Goal: Transaction & Acquisition: Obtain resource

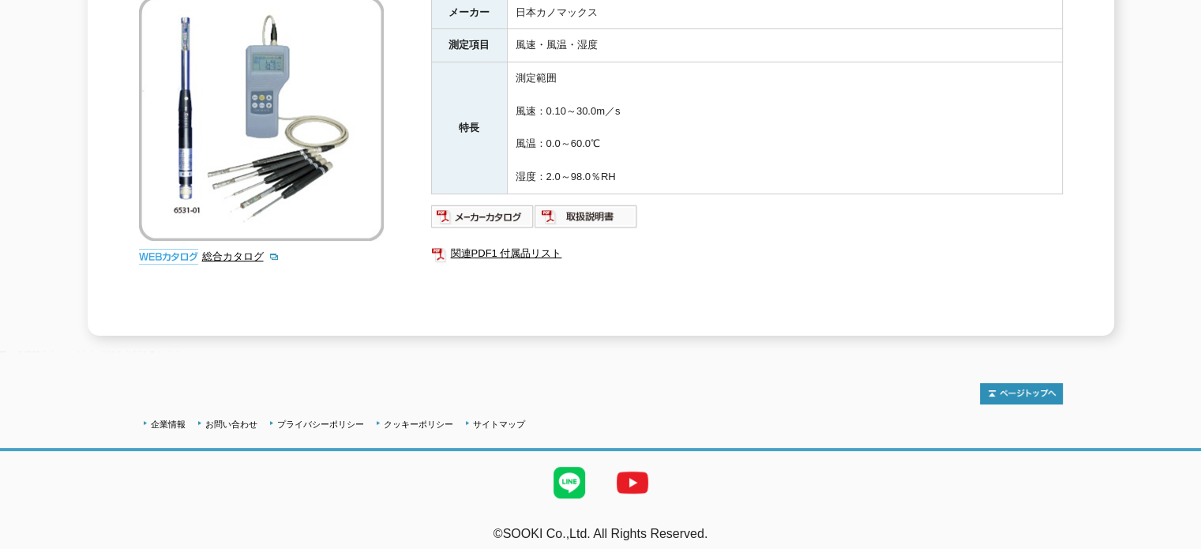
scroll to position [298, 0]
click at [467, 204] on img at bounding box center [482, 216] width 103 height 25
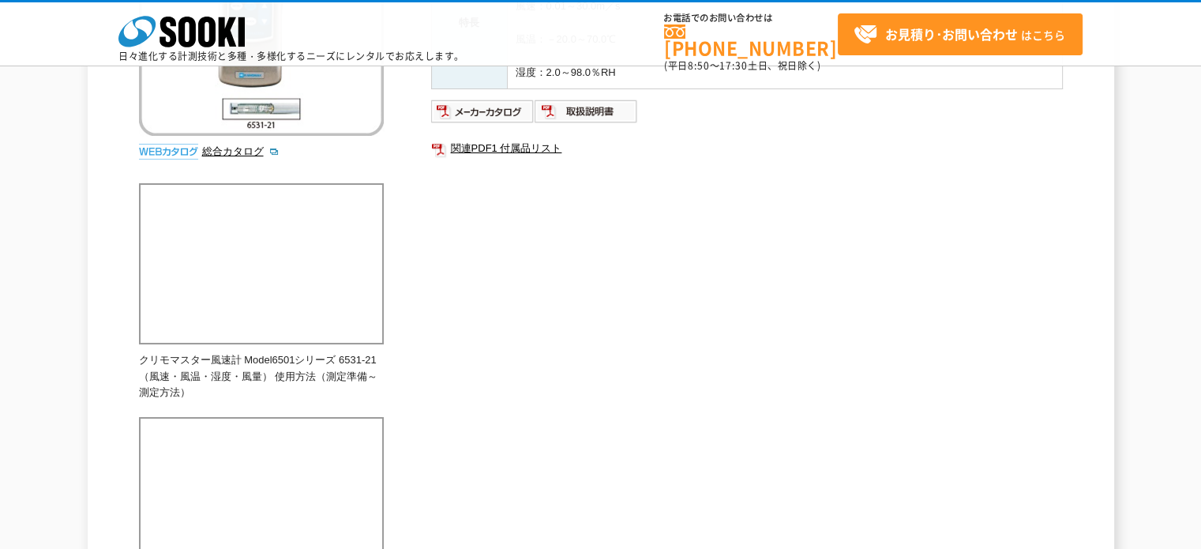
scroll to position [244, 0]
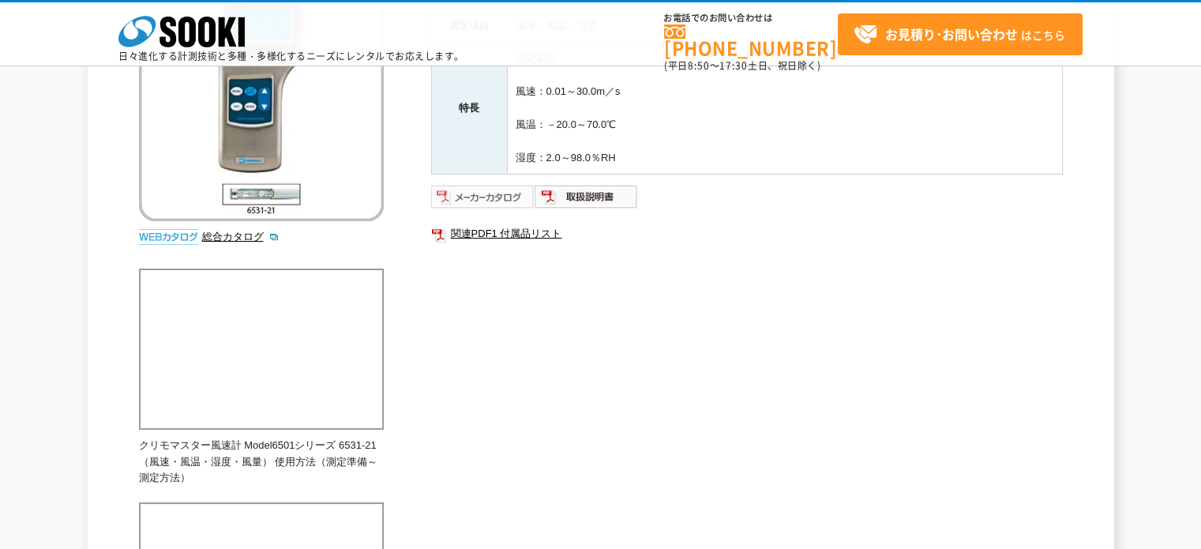
click at [454, 193] on img at bounding box center [482, 196] width 103 height 25
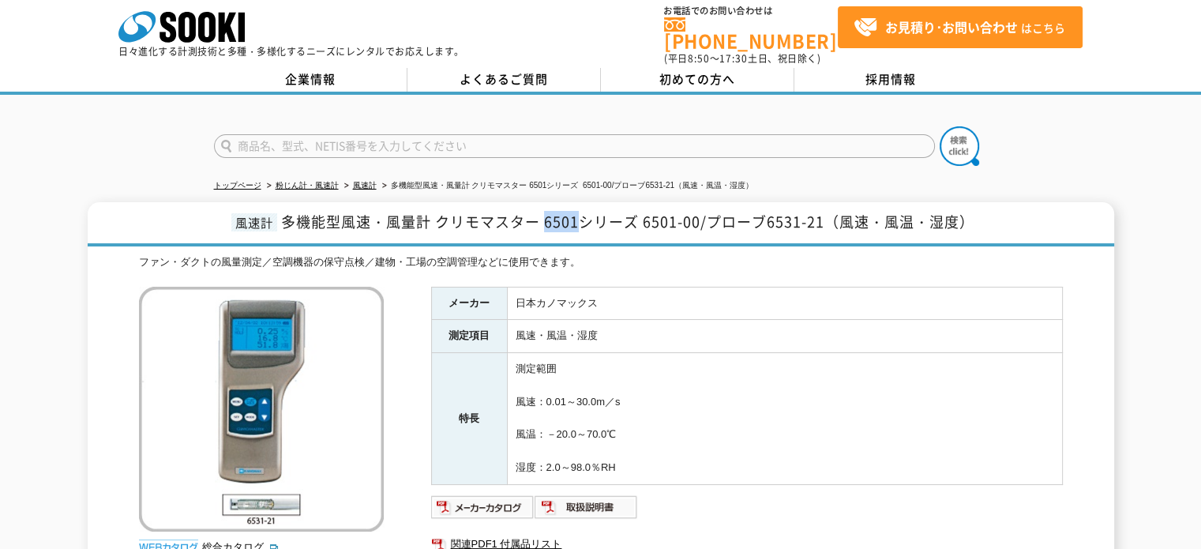
drag, startPoint x: 543, startPoint y: 212, endPoint x: 579, endPoint y: 212, distance: 35.5
click at [579, 212] on span "多機能型風速・風量計 クリモマスター 6501シリーズ 6501-00/プローブ6531-21（風速・風温・湿度）" at bounding box center [627, 221] width 693 height 21
click at [600, 229] on h1 "風速計 多機能型風速・風量計 クリモマスター 6501シリーズ 6501-00/プローブ6531-21（風速・風温・湿度）" at bounding box center [601, 224] width 1026 height 44
drag, startPoint x: 541, startPoint y: 215, endPoint x: 628, endPoint y: 217, distance: 86.9
click at [619, 215] on span "多機能型風速・風量計 クリモマスター 6501シリーズ 6501-00/プローブ6531-21（風速・風温・湿度）" at bounding box center [627, 221] width 693 height 21
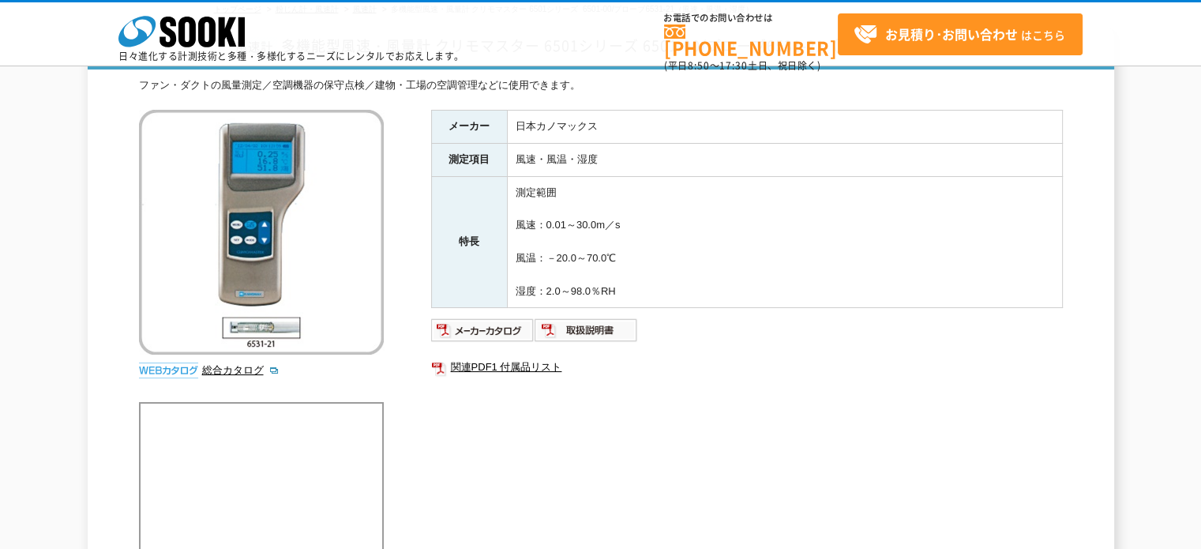
scroll to position [86, 0]
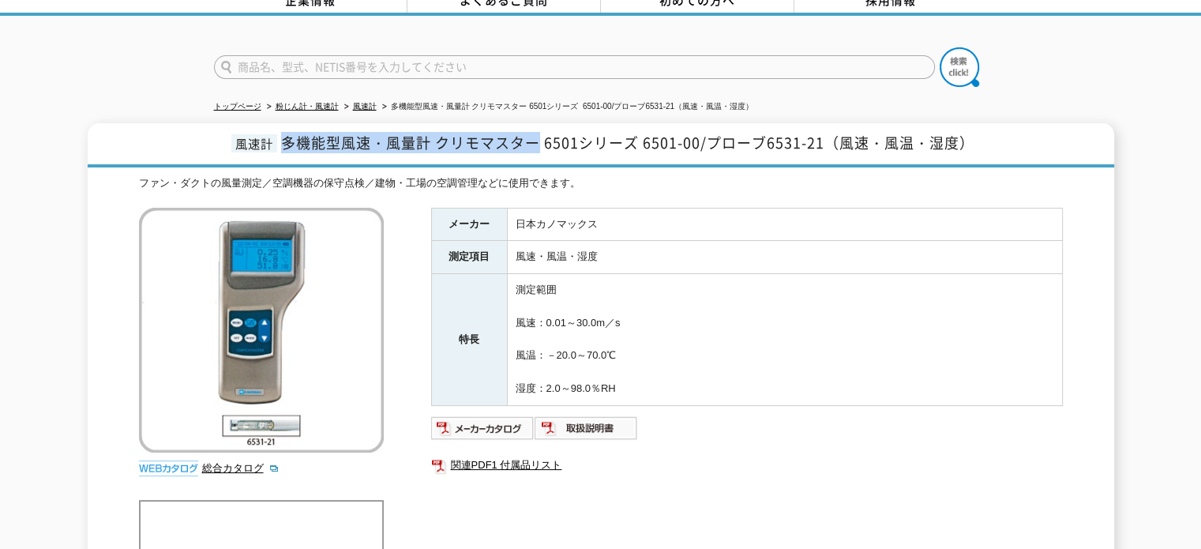
drag, startPoint x: 286, startPoint y: 129, endPoint x: 537, endPoint y: 126, distance: 251.1
click at [537, 132] on span "多機能型風速・風量計 クリモマスター 6501シリーズ 6501-00/プローブ6531-21（風速・風温・湿度）" at bounding box center [627, 142] width 693 height 21
copy span "多機能型風速・風量計 クリモマスター"
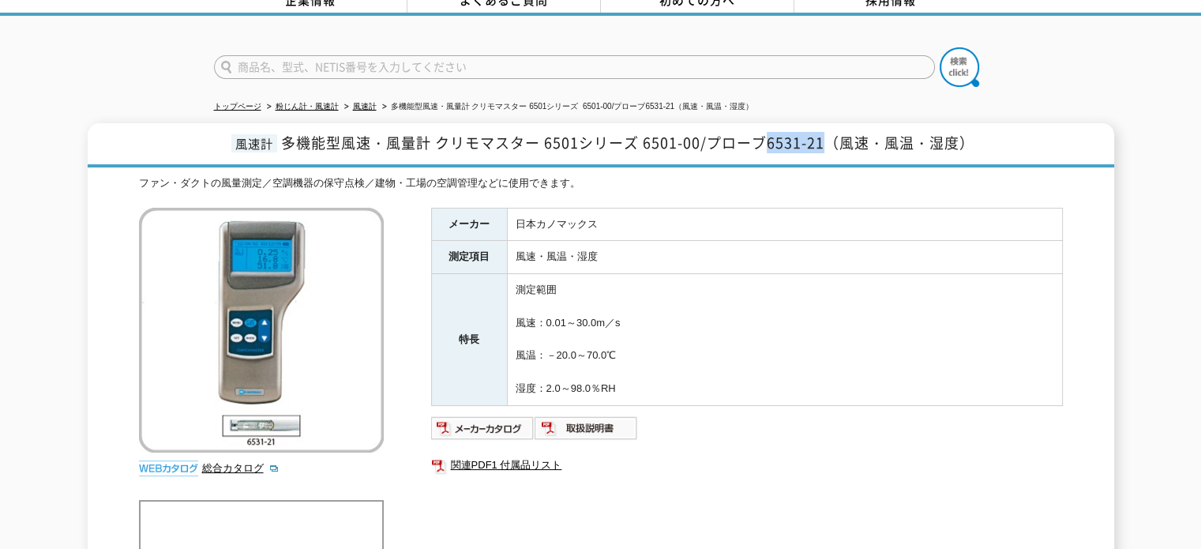
drag, startPoint x: 769, startPoint y: 129, endPoint x: 829, endPoint y: 131, distance: 60.0
click at [829, 132] on span "多機能型風速・風量計 クリモマスター 6501シリーズ 6501-00/プローブ6531-21（風速・風温・湿度）" at bounding box center [627, 142] width 693 height 21
click at [753, 145] on h1 "風速計 多機能型風速・風量計 クリモマスター 6501シリーズ 6501-00/プローブ6531-21（風速・風温・湿度）" at bounding box center [601, 145] width 1026 height 44
drag, startPoint x: 764, startPoint y: 132, endPoint x: 834, endPoint y: 132, distance: 69.5
click at [834, 132] on span "多機能型風速・風量計 クリモマスター 6501シリーズ 6501-00/プローブ6531-21（風速・風温・湿度）" at bounding box center [627, 142] width 693 height 21
